Goal: Use online tool/utility: Utilize a website feature to perform a specific function

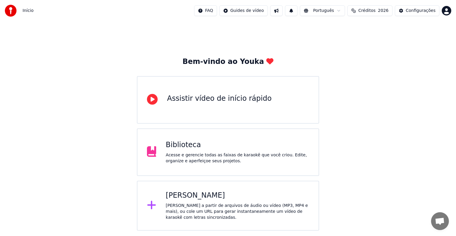
click at [204, 211] on div "[PERSON_NAME] a partir de arquivos de áudio ou vídeo (MP3, MP4 e mais), ou cole…" at bounding box center [237, 212] width 143 height 18
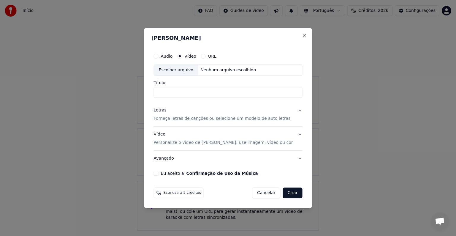
click at [189, 69] on div "Escolher arquivo" at bounding box center [176, 70] width 44 height 11
type input "**********"
click at [164, 118] on p "Forneça letras de canções ou selecione um modelo de auto letras" at bounding box center [222, 119] width 137 height 6
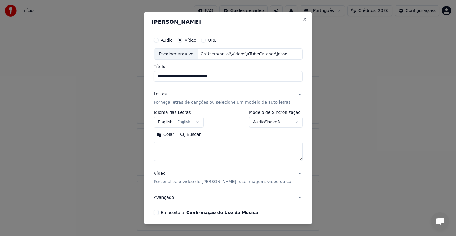
click at [165, 122] on button "English English" at bounding box center [179, 122] width 50 height 11
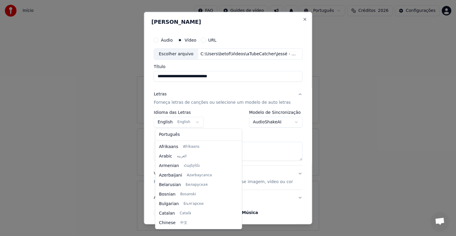
scroll to position [48, 0]
select select "**"
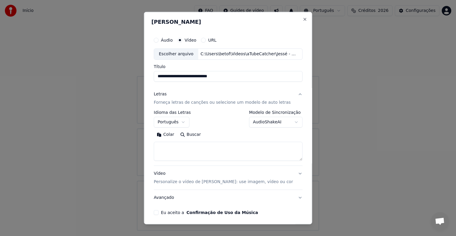
click at [171, 135] on button "Colar" at bounding box center [165, 135] width 23 height 10
click at [165, 183] on p "Personalize o vídeo de [PERSON_NAME]: use imagem, vídeo ou cor" at bounding box center [223, 182] width 139 height 6
type textarea "**********"
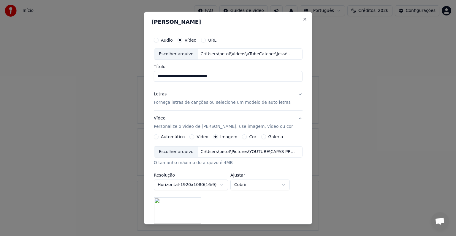
click at [261, 135] on button "Galeria" at bounding box center [263, 136] width 5 height 5
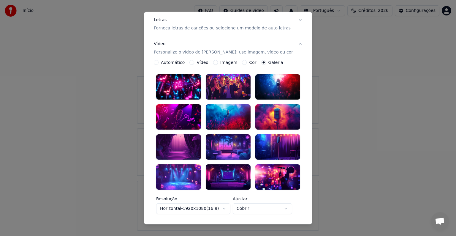
scroll to position [59, 0]
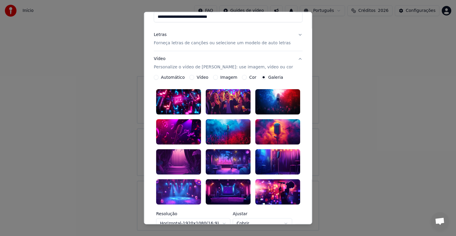
click at [176, 157] on div at bounding box center [178, 161] width 45 height 25
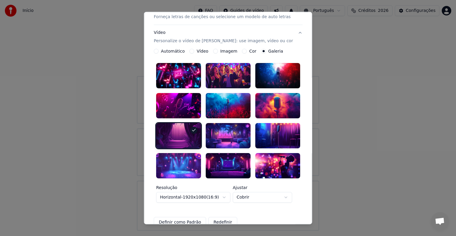
scroll to position [89, 0]
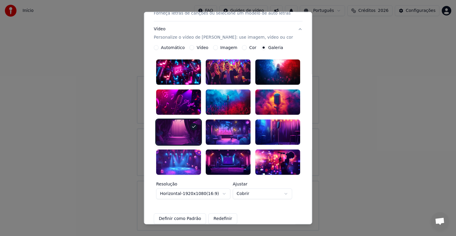
click at [192, 214] on button "Definir como Padrão" at bounding box center [180, 218] width 52 height 11
click at [214, 48] on button "Imagem" at bounding box center [215, 47] width 5 height 5
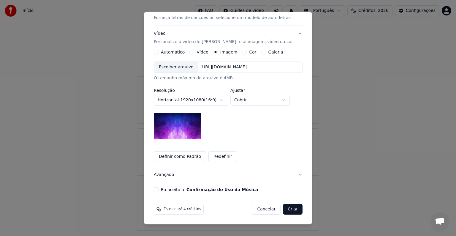
scroll to position [84, 0]
click at [242, 53] on button "Cor" at bounding box center [244, 52] width 5 height 5
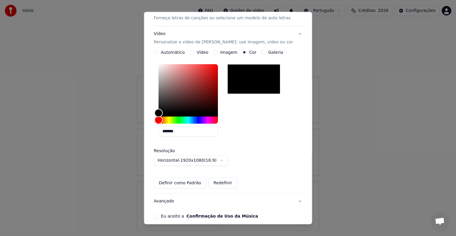
click at [262, 53] on button "Galeria" at bounding box center [263, 52] width 5 height 5
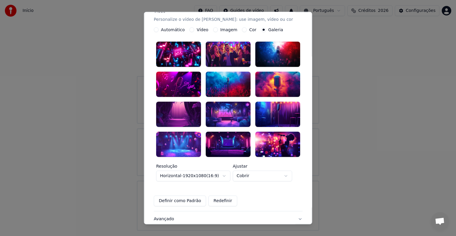
scroll to position [145, 0]
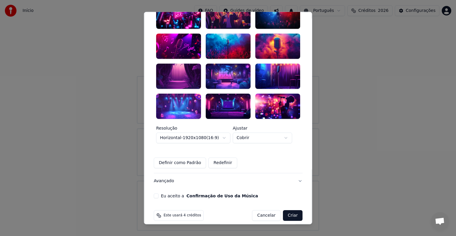
click at [158, 193] on button "Eu aceito a Confirmação de Uso da Música" at bounding box center [156, 195] width 5 height 5
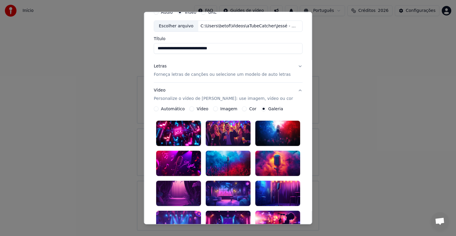
scroll to position [26, 0]
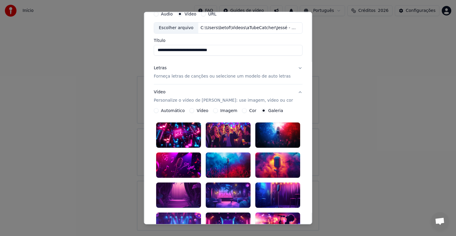
click at [293, 91] on button "Vídeo Personalize o vídeo de karaokê: use imagem, vídeo ou cor" at bounding box center [228, 96] width 149 height 24
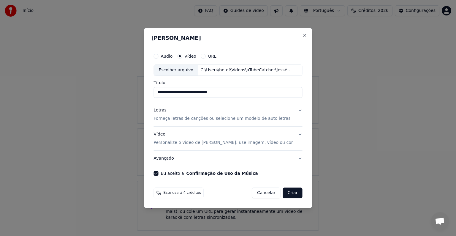
scroll to position [0, 0]
click at [164, 143] on p "Personalize o vídeo de [PERSON_NAME]: use imagem, vídeo ou cor" at bounding box center [223, 143] width 139 height 6
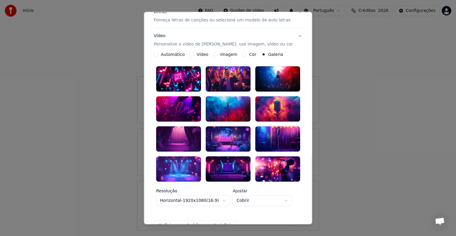
scroll to position [89, 0]
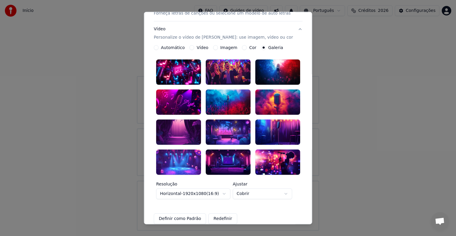
click at [175, 124] on div at bounding box center [178, 131] width 45 height 25
click at [176, 213] on button "Definir como Padrão" at bounding box center [180, 218] width 52 height 11
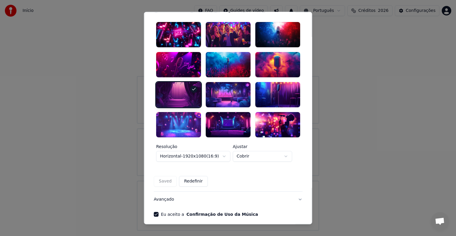
scroll to position [145, 0]
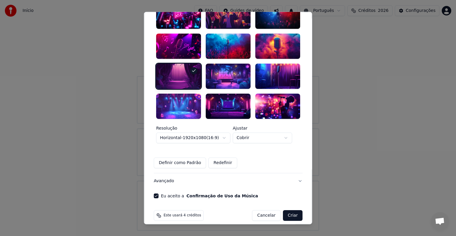
click at [288, 210] on button "Criar" at bounding box center [293, 215] width 20 height 11
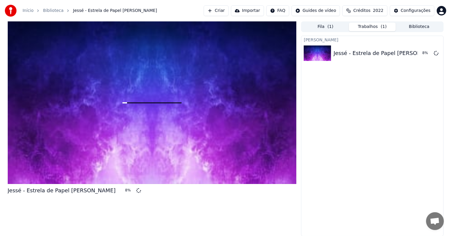
click at [222, 10] on button "Criar" at bounding box center [216, 10] width 25 height 11
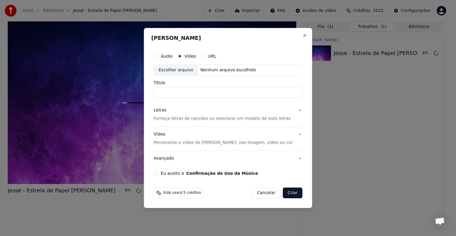
click at [174, 143] on p "Personalize o vídeo de [PERSON_NAME]: use imagem, vídeo ou cor" at bounding box center [223, 143] width 139 height 6
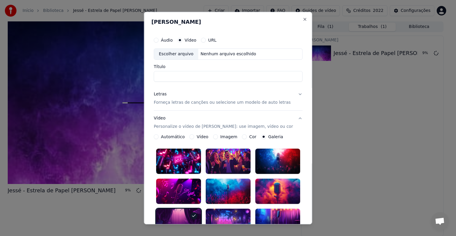
click at [173, 140] on div "**********" at bounding box center [228, 223] width 149 height 179
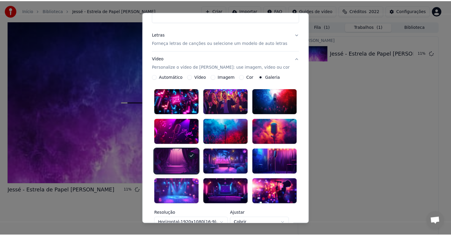
scroll to position [145, 0]
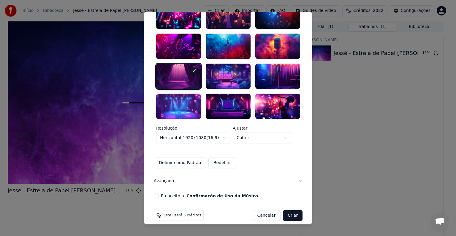
click at [263, 211] on button "Cancelar" at bounding box center [266, 215] width 29 height 11
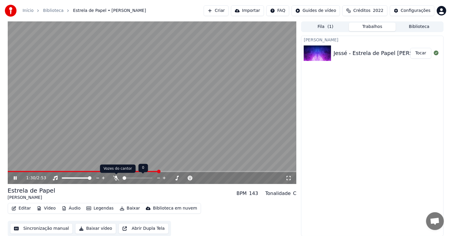
click at [115, 178] on icon at bounding box center [116, 178] width 6 height 5
click at [116, 178] on icon at bounding box center [116, 178] width 3 height 5
click at [116, 178] on icon at bounding box center [116, 178] width 6 height 5
click at [116, 178] on icon at bounding box center [116, 178] width 3 height 5
click at [126, 121] on video at bounding box center [152, 102] width 289 height 162
